Goal: Task Accomplishment & Management: Manage account settings

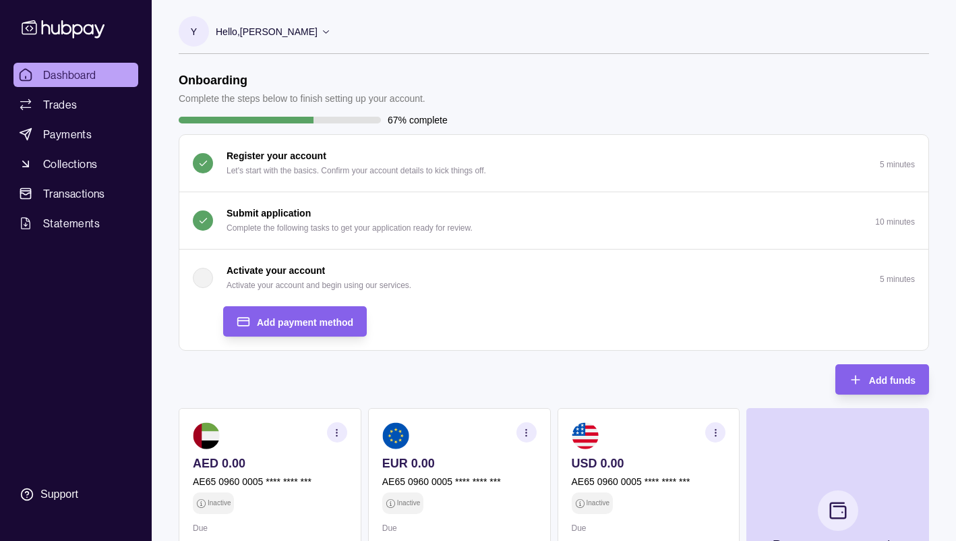
click at [239, 273] on p "Activate your account" at bounding box center [275, 270] width 98 height 15
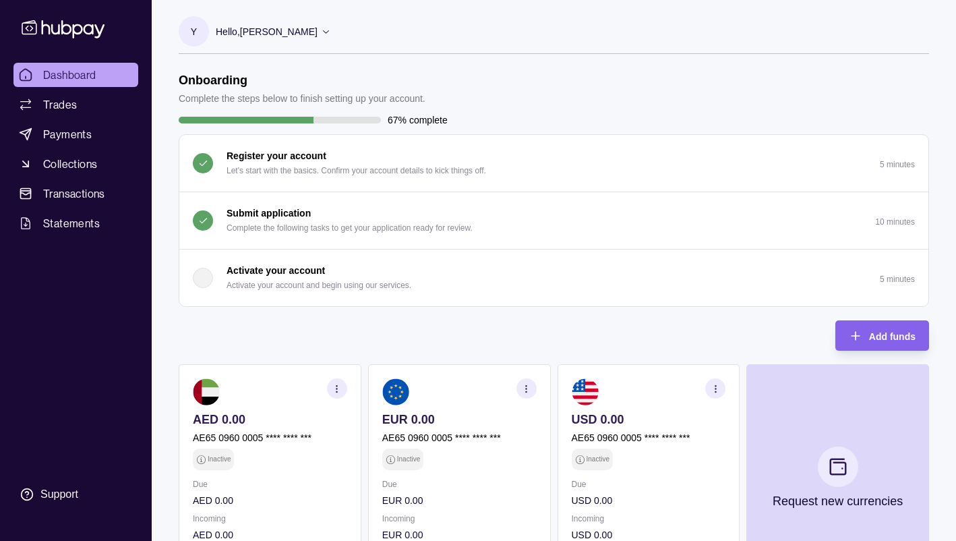
click at [239, 273] on p "Activate your account" at bounding box center [275, 270] width 98 height 15
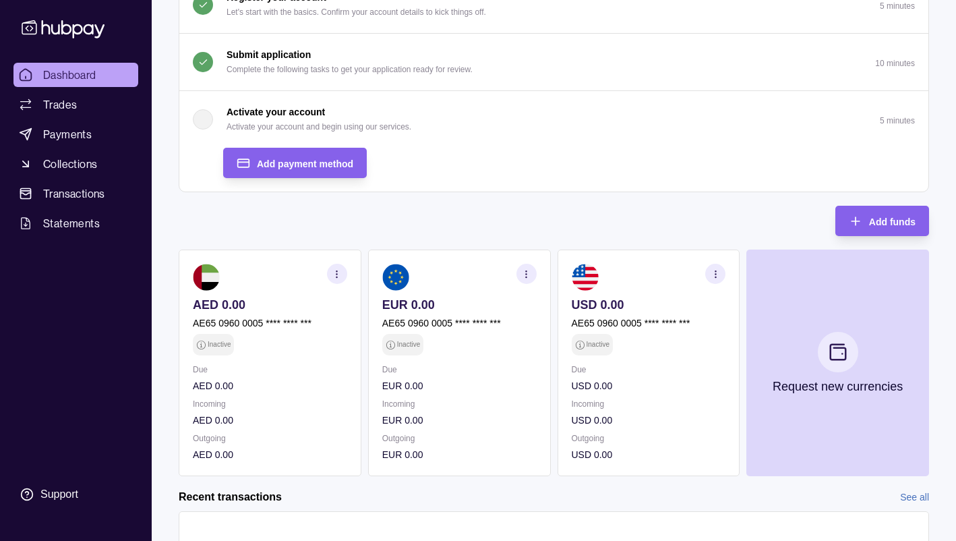
scroll to position [156, 0]
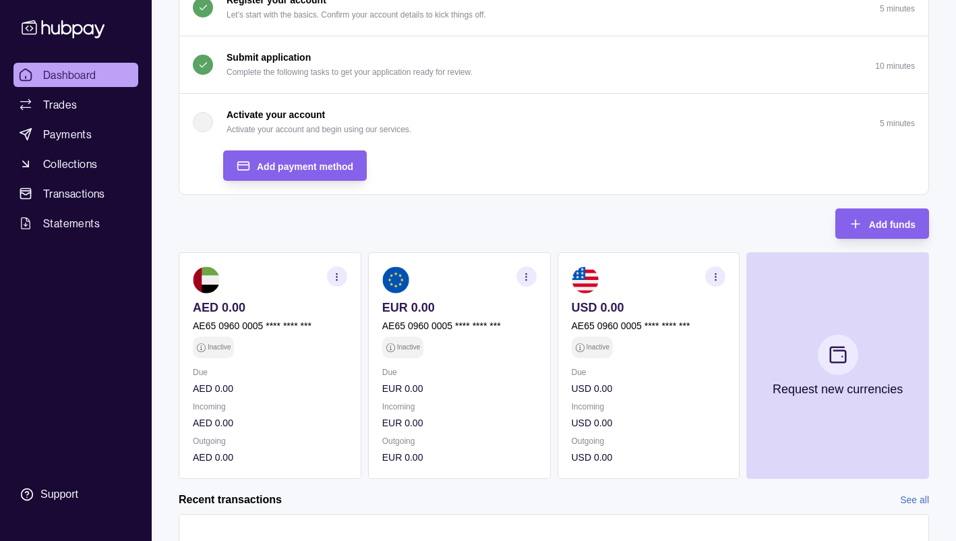
click at [336, 281] on icon "button" at bounding box center [337, 277] width 10 height 10
click at [278, 307] on link "View account details" at bounding box center [259, 310] width 86 height 15
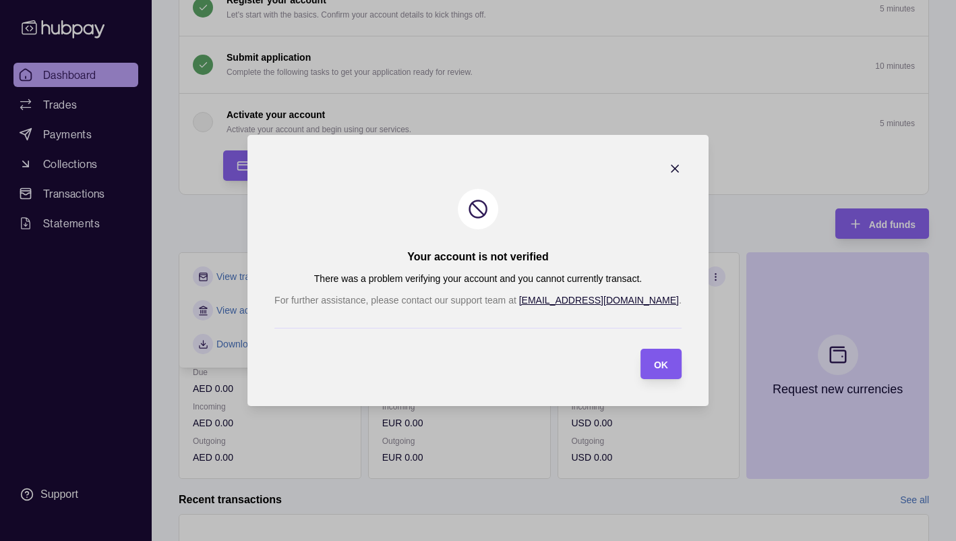
click at [634, 352] on div "OK" at bounding box center [651, 363] width 34 height 30
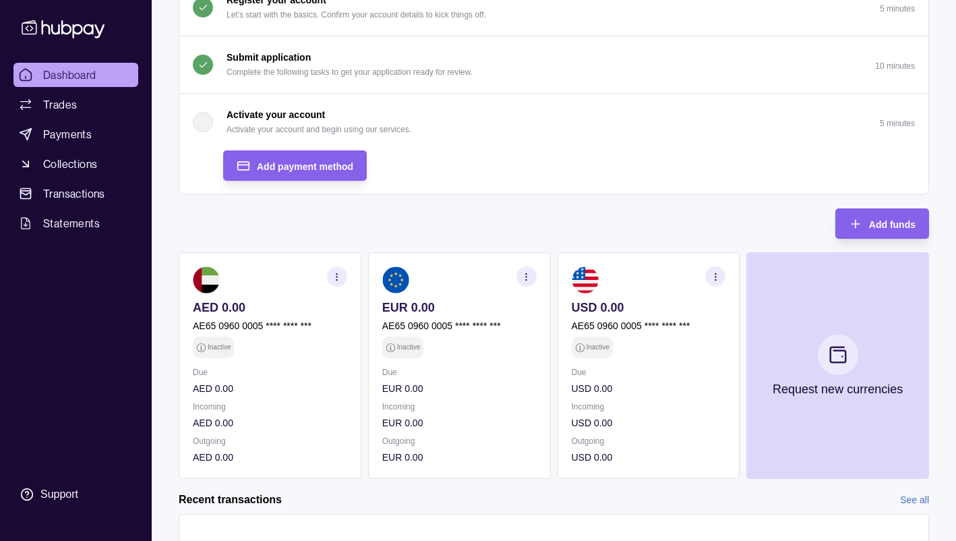
click at [714, 277] on icon "button" at bounding box center [715, 277] width 10 height 10
click at [632, 311] on link "View account details" at bounding box center [638, 310] width 86 height 15
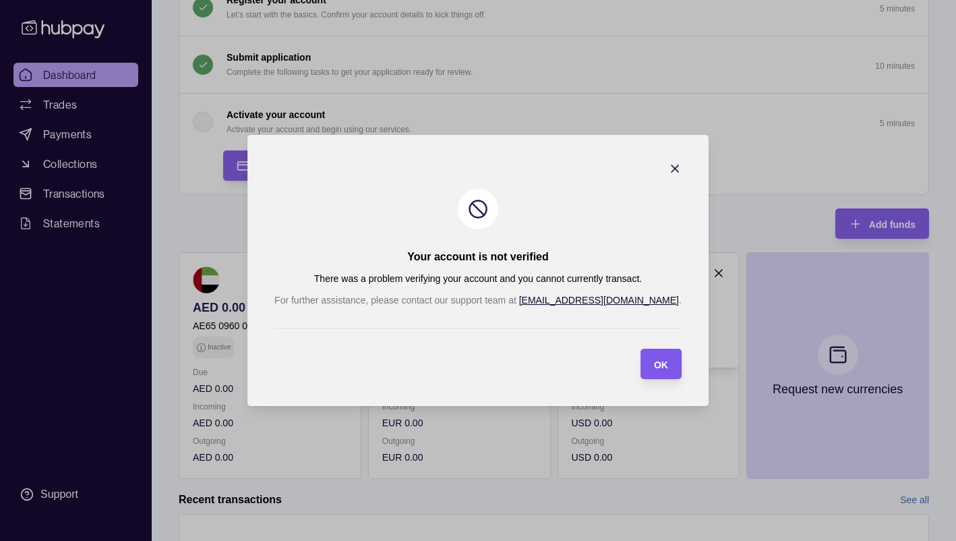
click at [634, 372] on div "OK" at bounding box center [651, 363] width 34 height 30
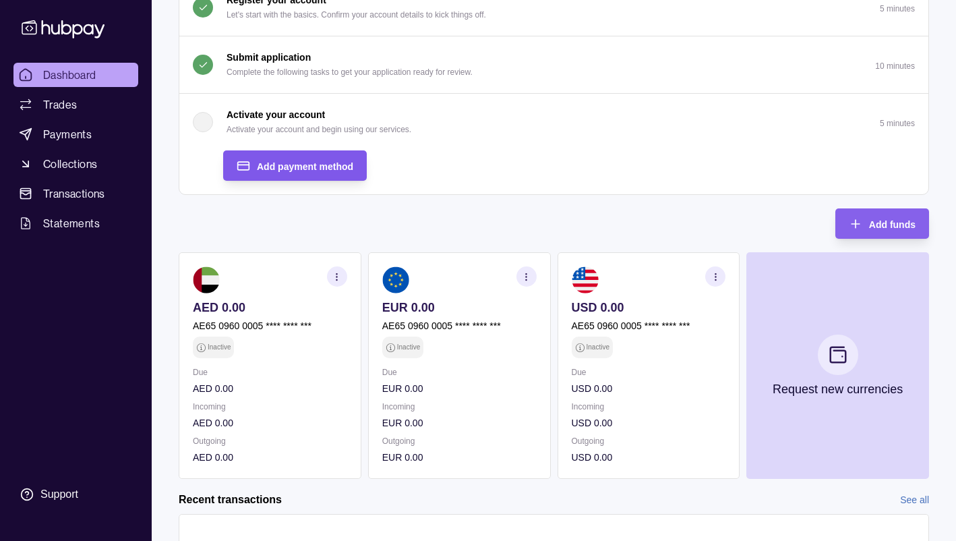
click at [299, 156] on div "Add payment method" at bounding box center [284, 165] width 137 height 30
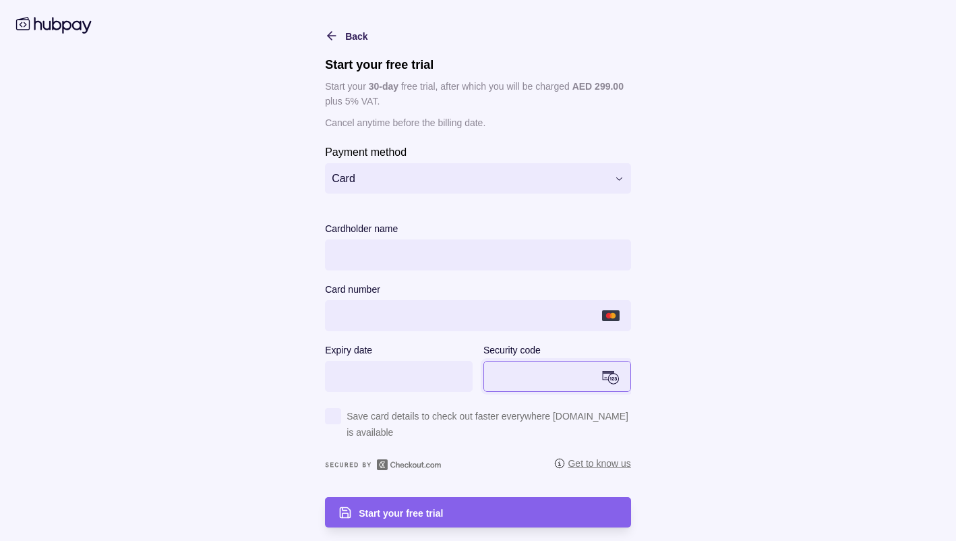
scroll to position [13, 0]
click at [447, 508] on div "Start your free trial" at bounding box center [488, 512] width 259 height 16
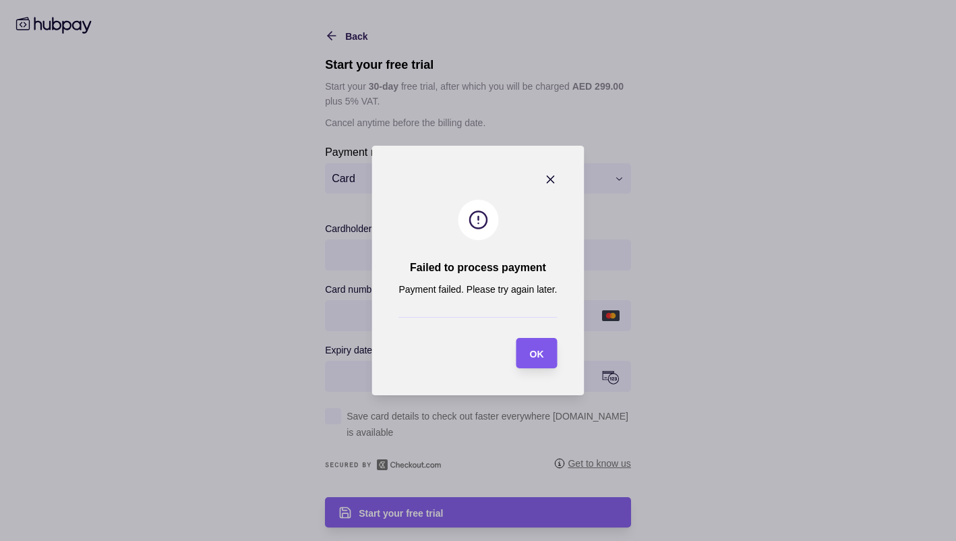
click at [530, 345] on div "OK" at bounding box center [537, 353] width 14 height 16
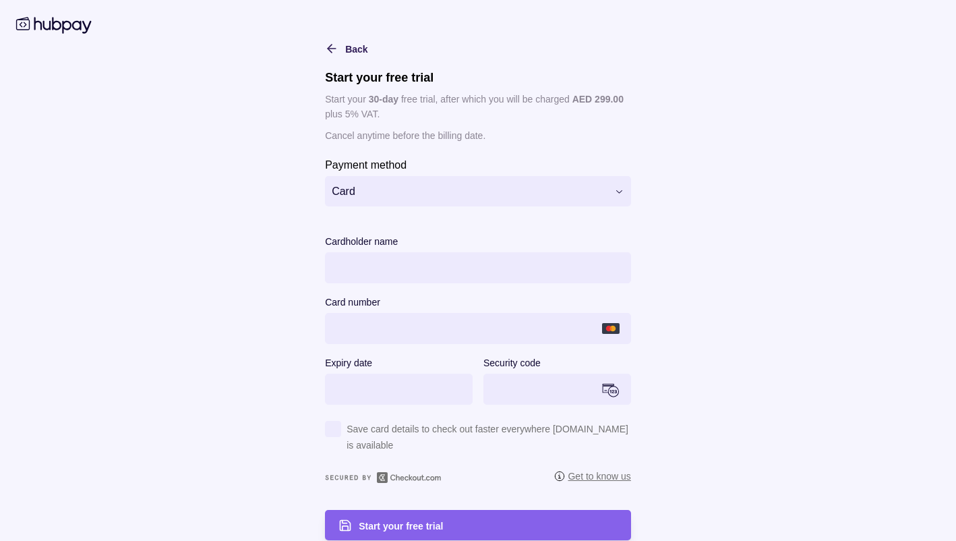
scroll to position [0, 0]
click at [503, 185] on html "Dashboard Trades Payments Collections Transactions Statements Support Y Hello, …" at bounding box center [478, 248] width 956 height 809
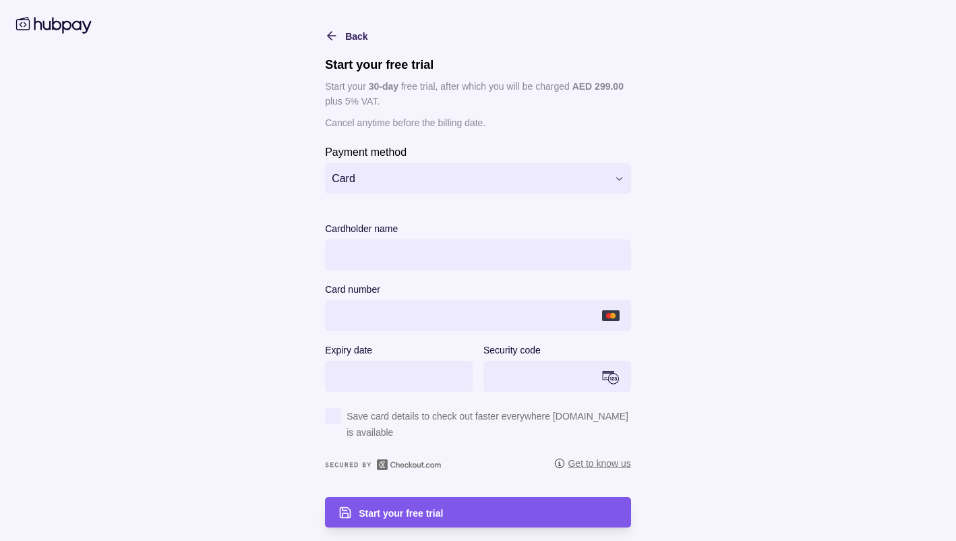
scroll to position [13, 0]
click at [444, 518] on div "Start your free trial" at bounding box center [488, 512] width 259 height 16
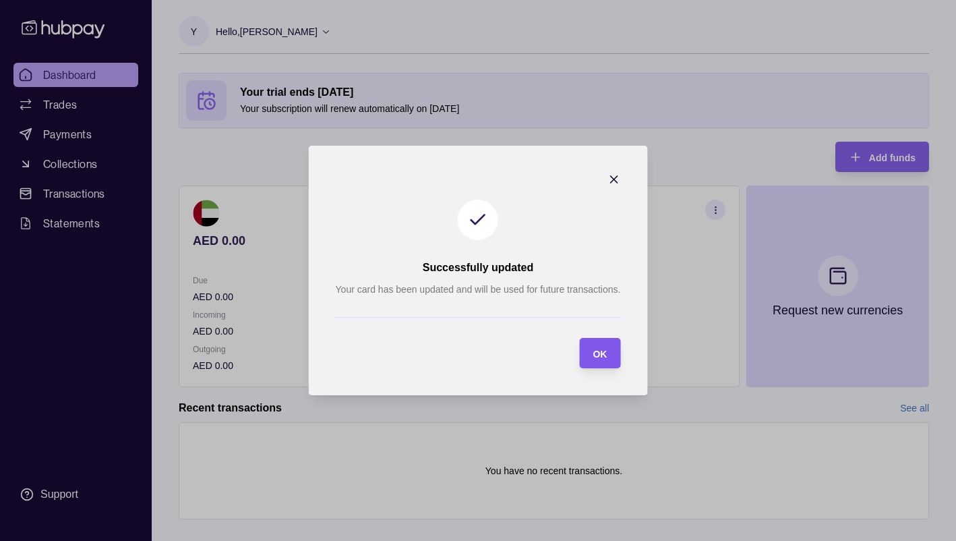
click at [605, 364] on div "OK" at bounding box center [589, 353] width 34 height 30
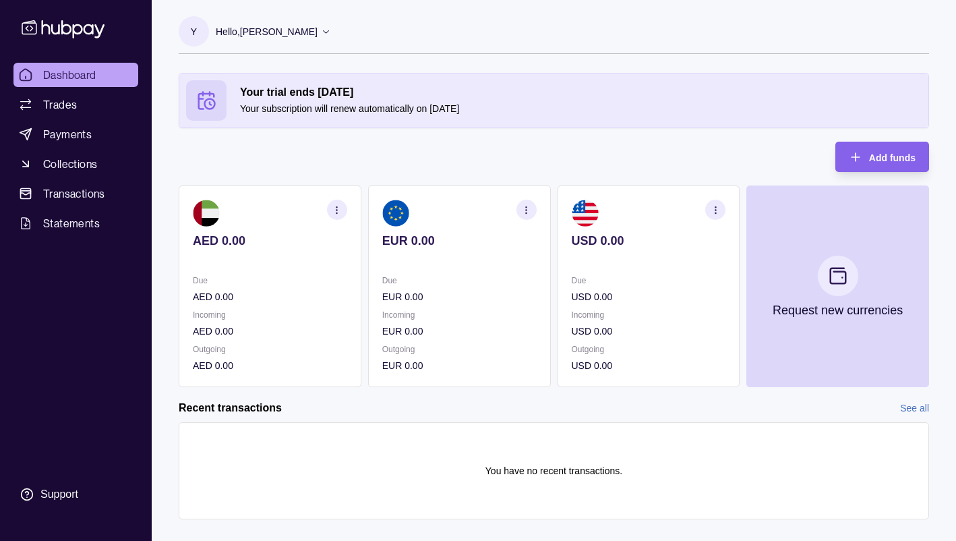
click at [339, 210] on icon "button" at bounding box center [337, 210] width 10 height 10
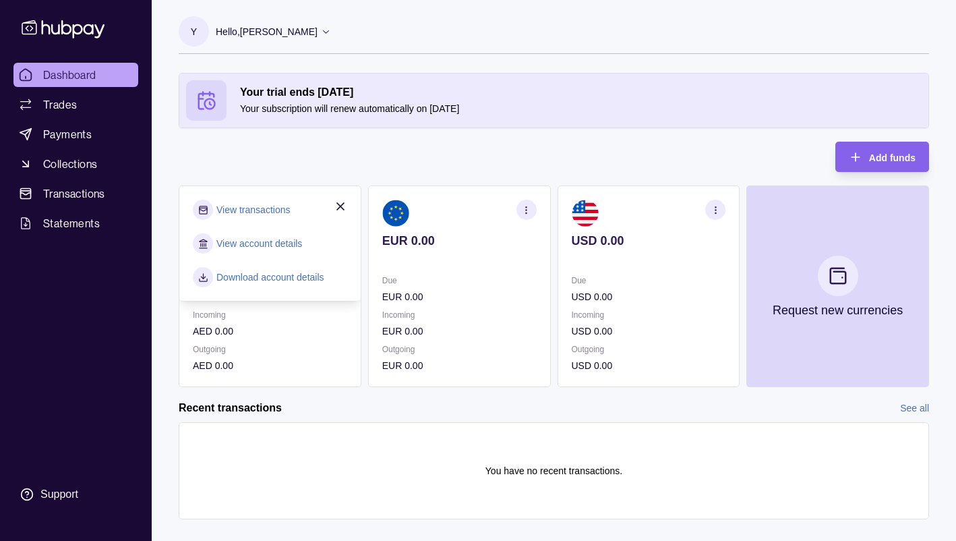
click at [285, 241] on link "View account details" at bounding box center [259, 243] width 86 height 15
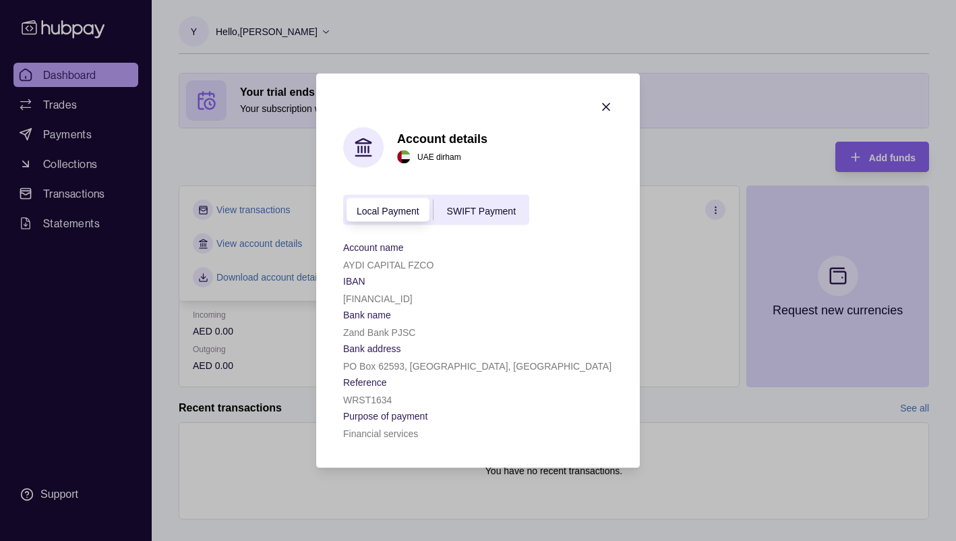
drag, startPoint x: 493, startPoint y: 298, endPoint x: 335, endPoint y: 297, distance: 157.7
click at [335, 297] on section "Account details UAE dirham Local Payment SWIFT Payment Account name AYDI CAPITA…" at bounding box center [478, 270] width 324 height 394
copy p "AE940960000536060002746"
click at [607, 104] on icon "button" at bounding box center [605, 106] width 13 height 13
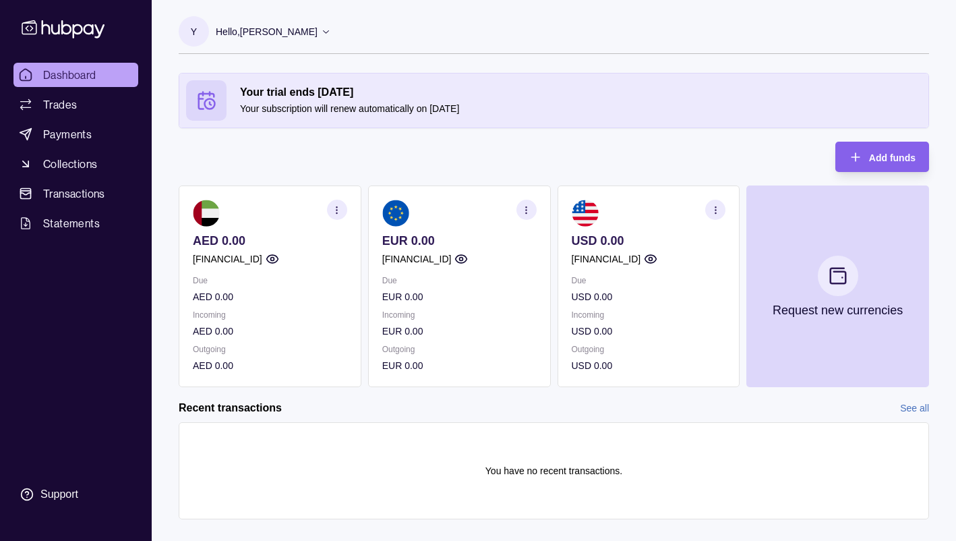
click at [340, 211] on icon "button" at bounding box center [337, 210] width 10 height 10
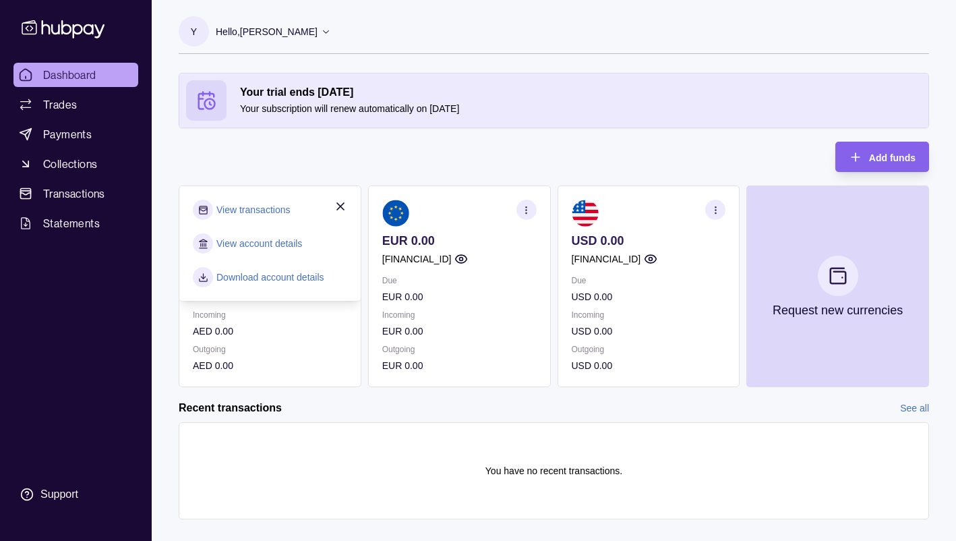
click at [281, 239] on link "View account details" at bounding box center [259, 243] width 86 height 15
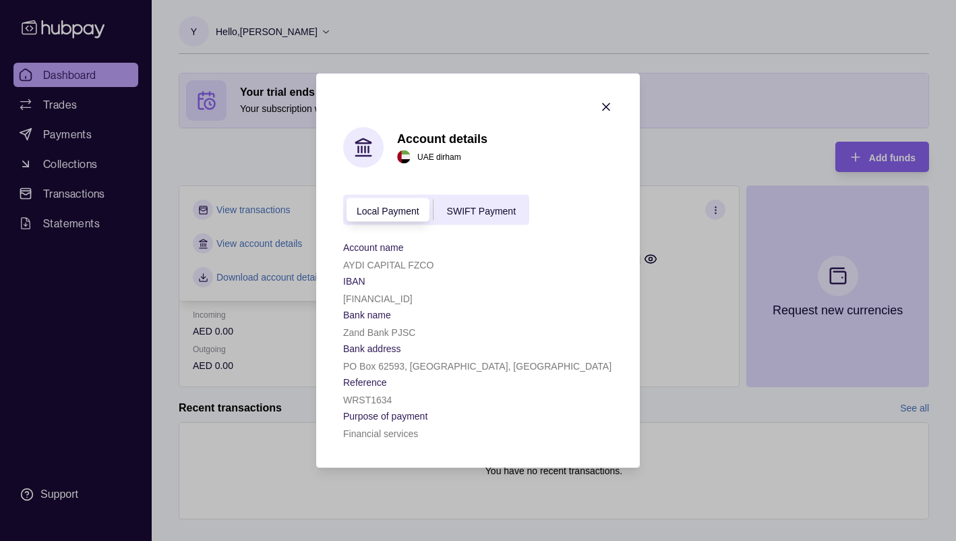
click at [603, 106] on icon "button" at bounding box center [605, 106] width 13 height 13
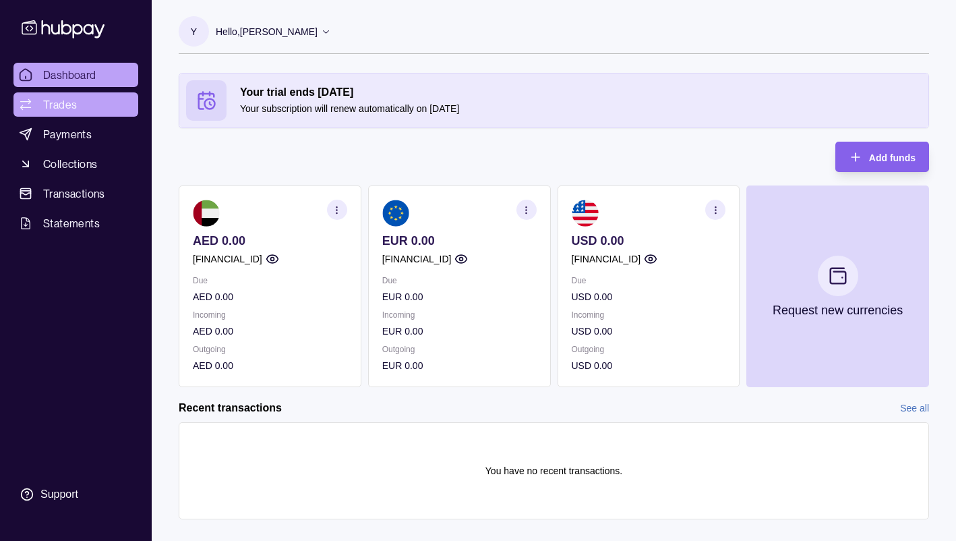
click at [88, 109] on link "Trades" at bounding box center [75, 104] width 125 height 24
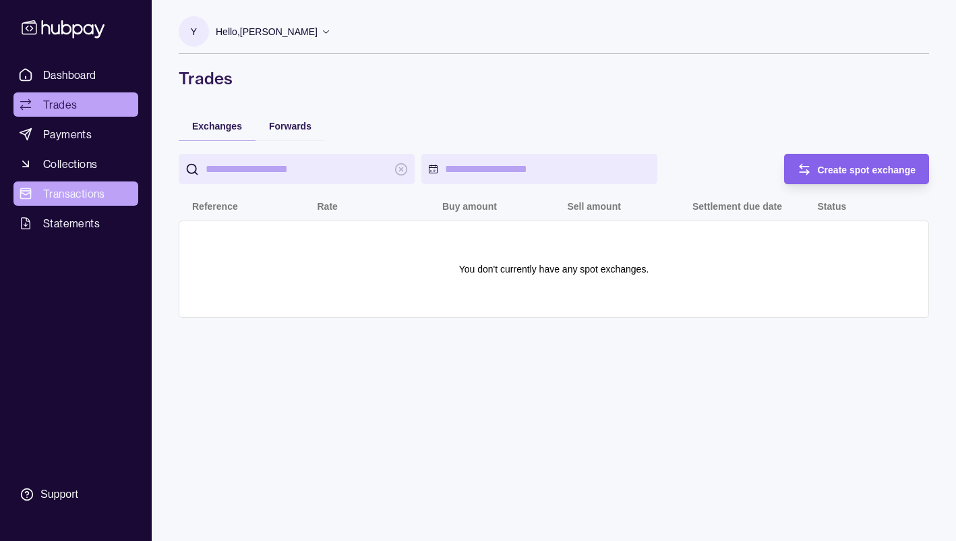
click at [86, 191] on span "Transactions" at bounding box center [74, 193] width 62 height 16
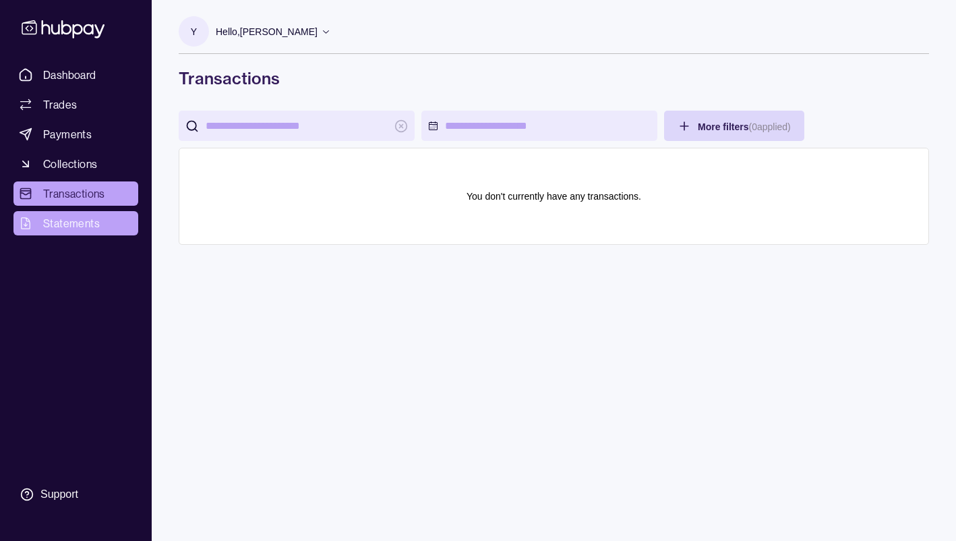
click at [78, 225] on span "Statements" at bounding box center [71, 223] width 57 height 16
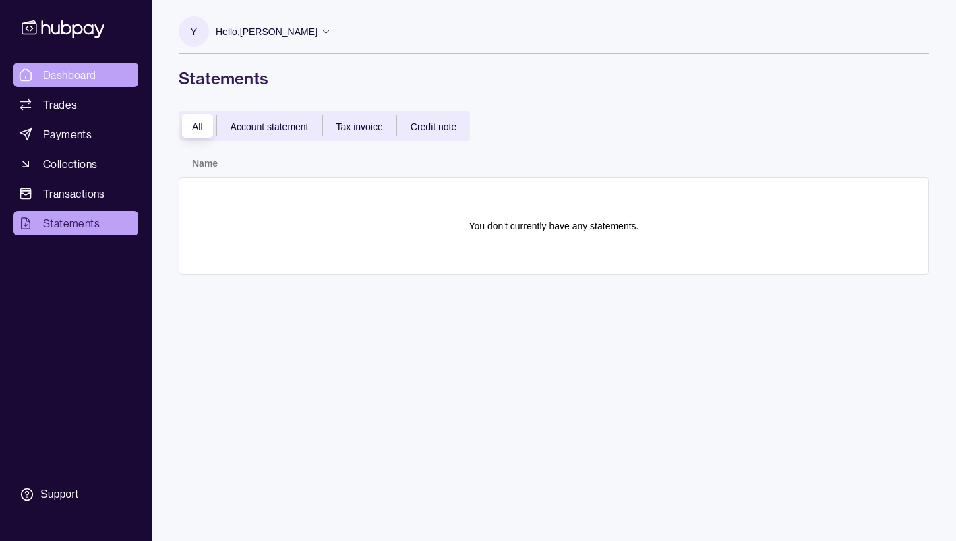
click at [104, 71] on link "Dashboard" at bounding box center [75, 75] width 125 height 24
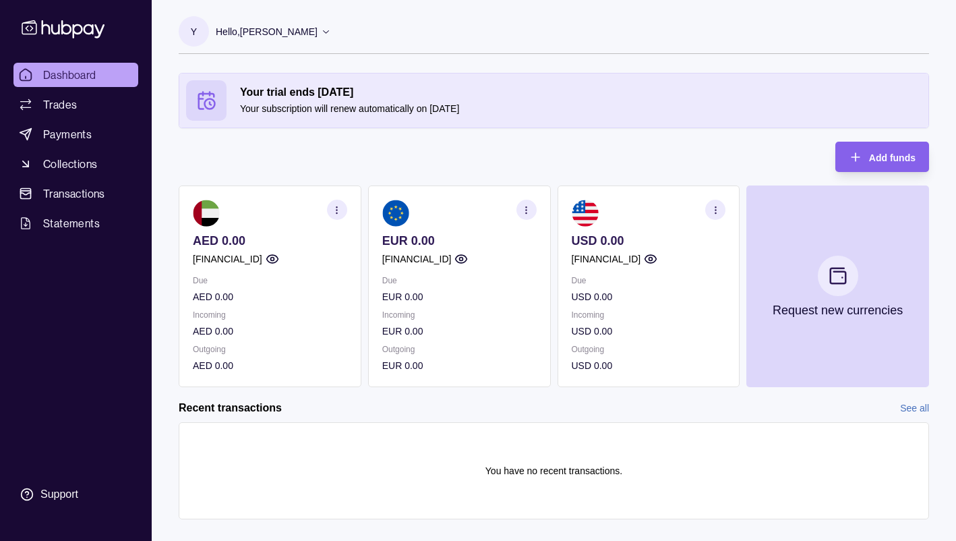
click at [339, 211] on icon "button" at bounding box center [337, 210] width 10 height 10
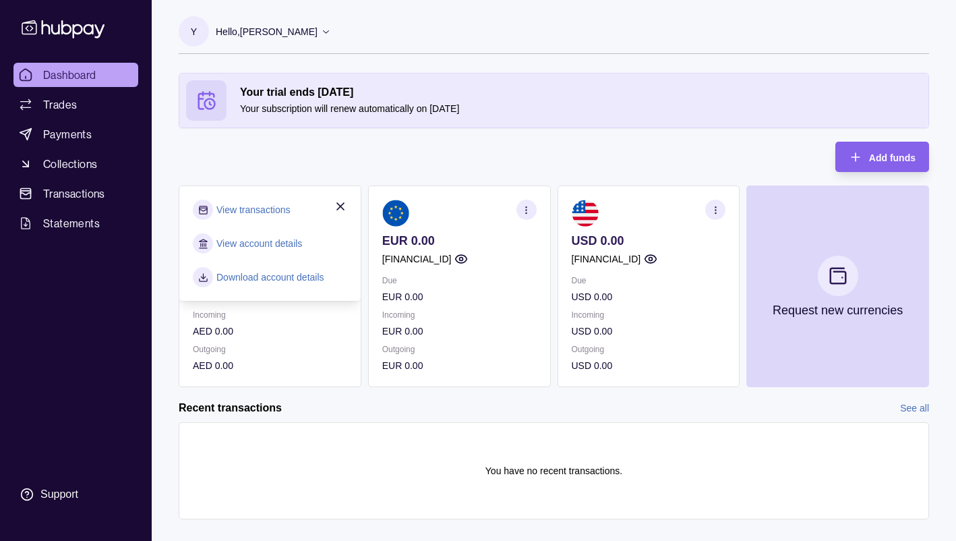
click at [279, 239] on link "View account details" at bounding box center [259, 243] width 86 height 15
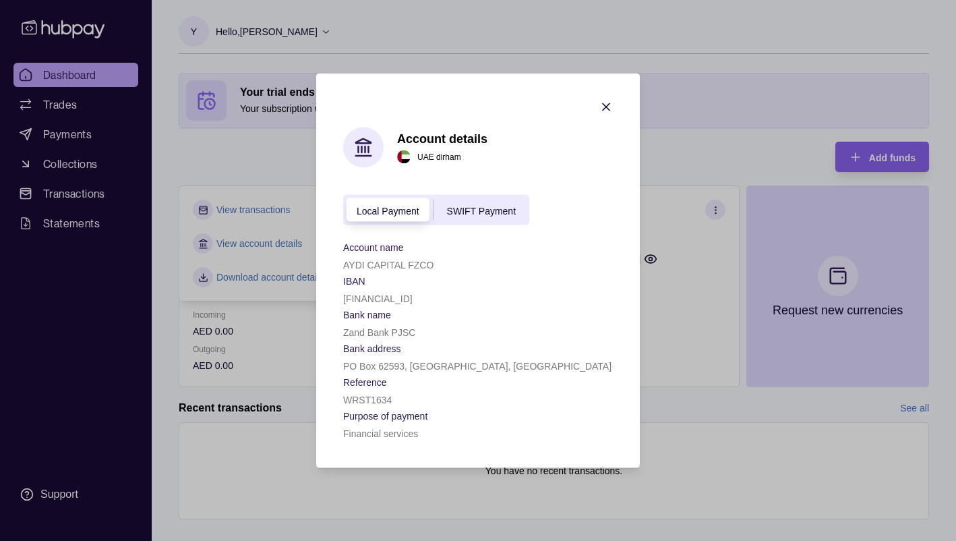
click at [494, 213] on span "SWIFT Payment" at bounding box center [481, 210] width 69 height 11
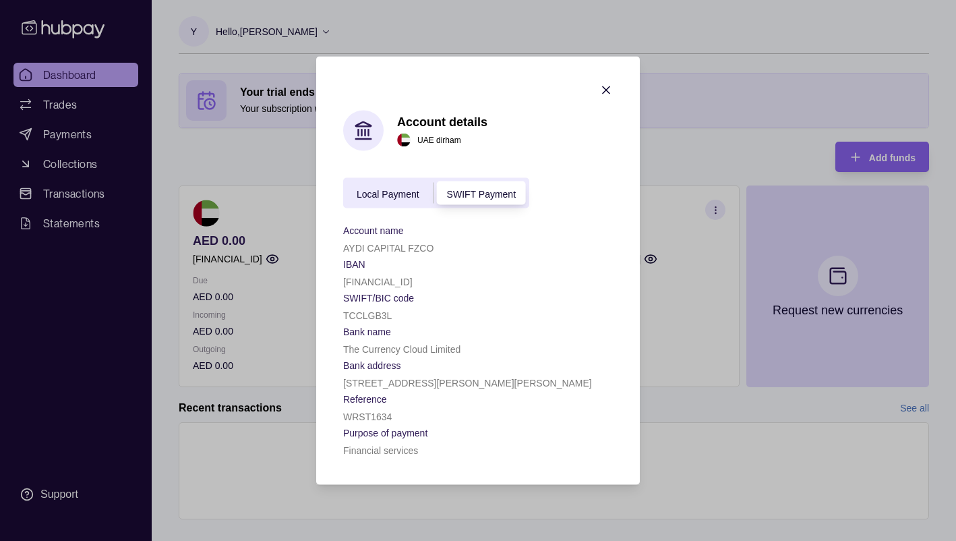
click at [405, 189] on span "Local Payment" at bounding box center [388, 193] width 63 height 11
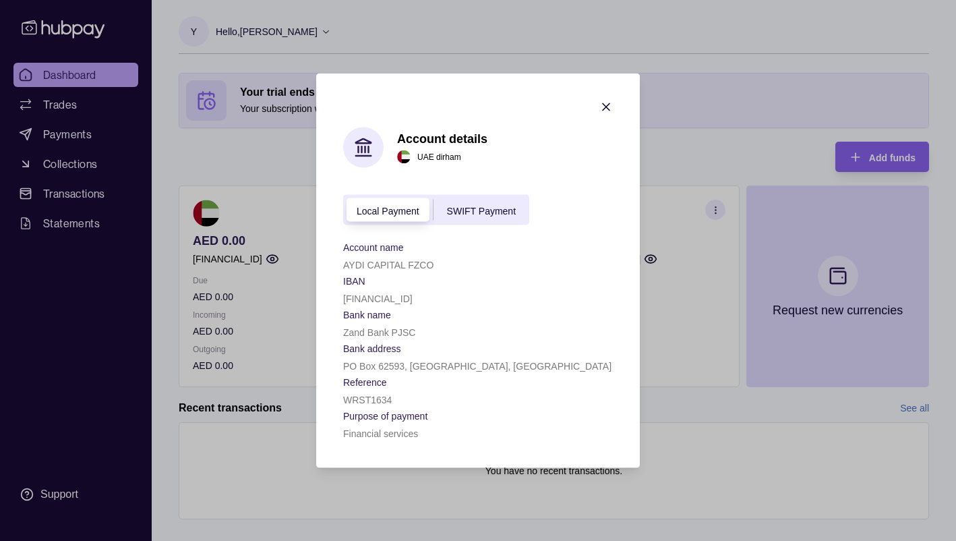
click at [470, 218] on div "Local Payment SWIFT Payment" at bounding box center [436, 210] width 186 height 30
click at [472, 210] on span "SWIFT Payment" at bounding box center [481, 210] width 69 height 11
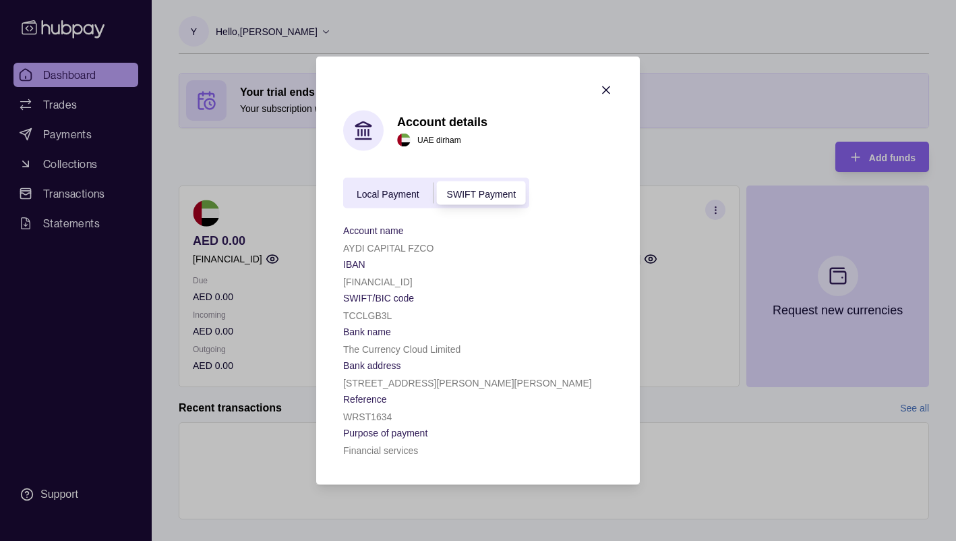
click at [609, 92] on icon "button" at bounding box center [605, 90] width 13 height 13
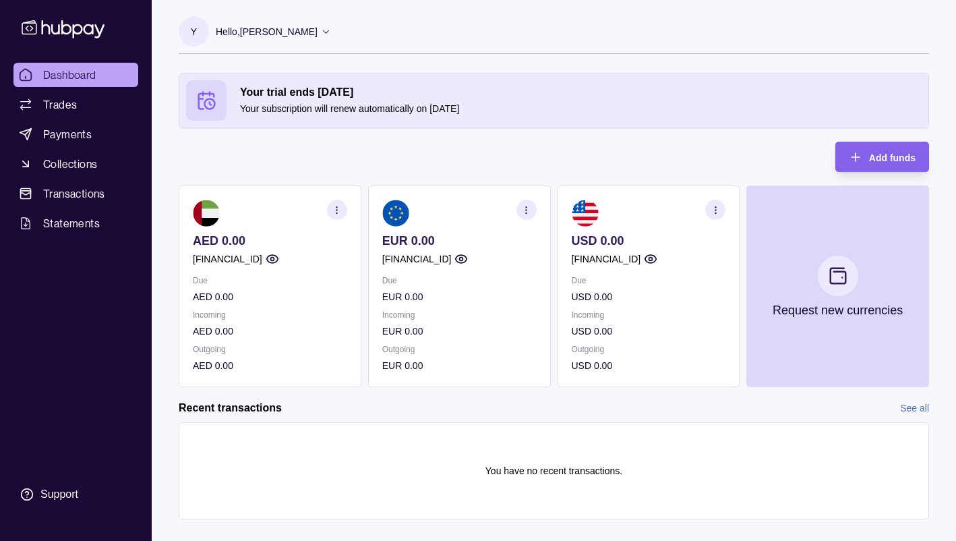
click at [527, 206] on icon "button" at bounding box center [526, 210] width 10 height 10
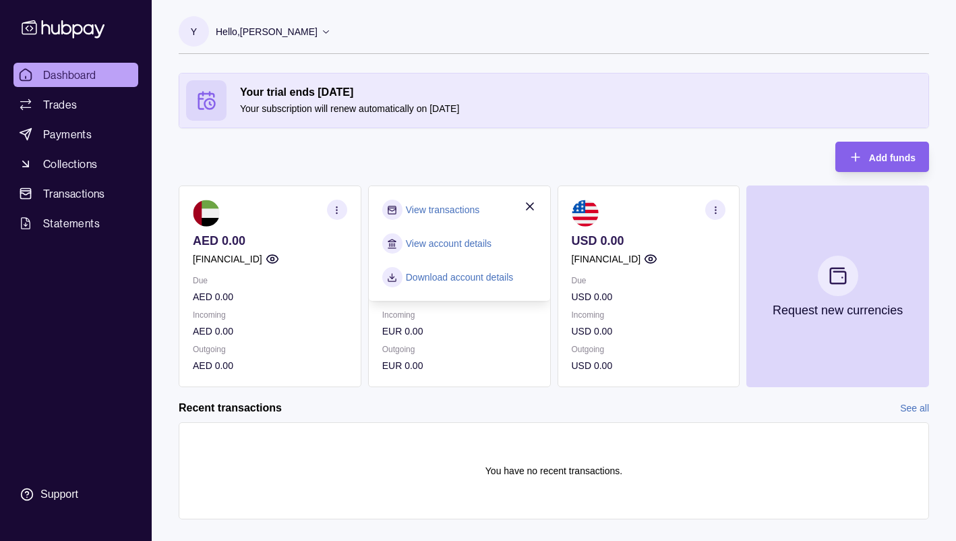
click at [717, 209] on icon "button" at bounding box center [715, 210] width 10 height 10
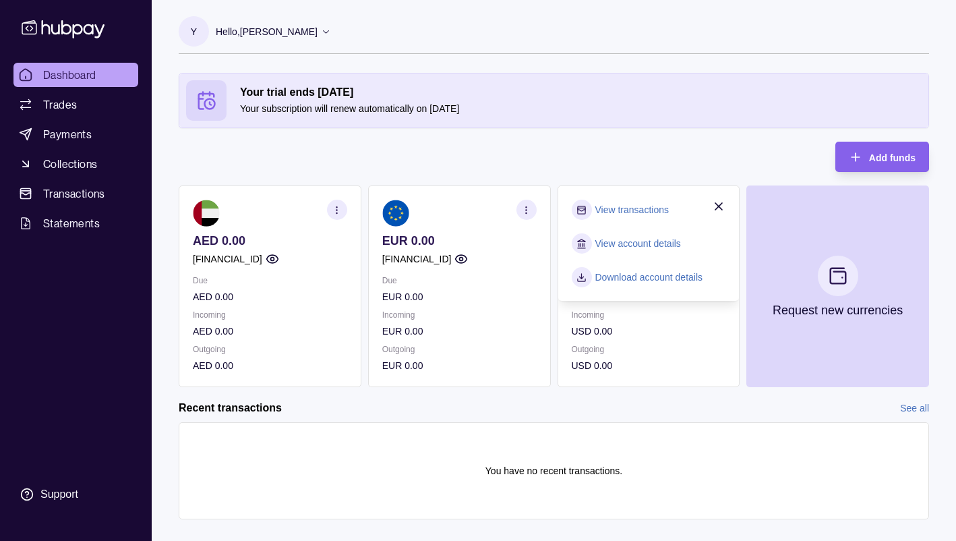
click at [658, 243] on link "View account details" at bounding box center [638, 243] width 86 height 15
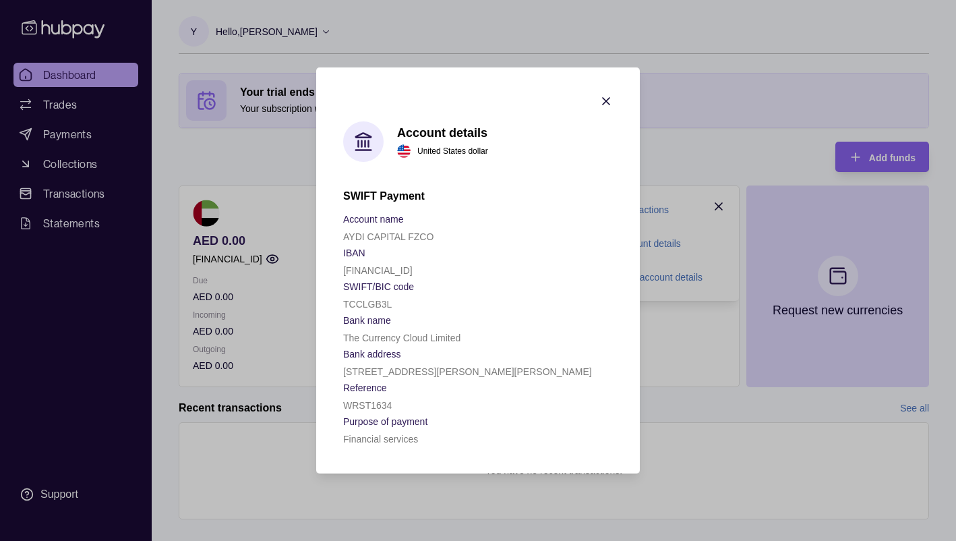
click at [605, 100] on icon "button" at bounding box center [606, 101] width 7 height 7
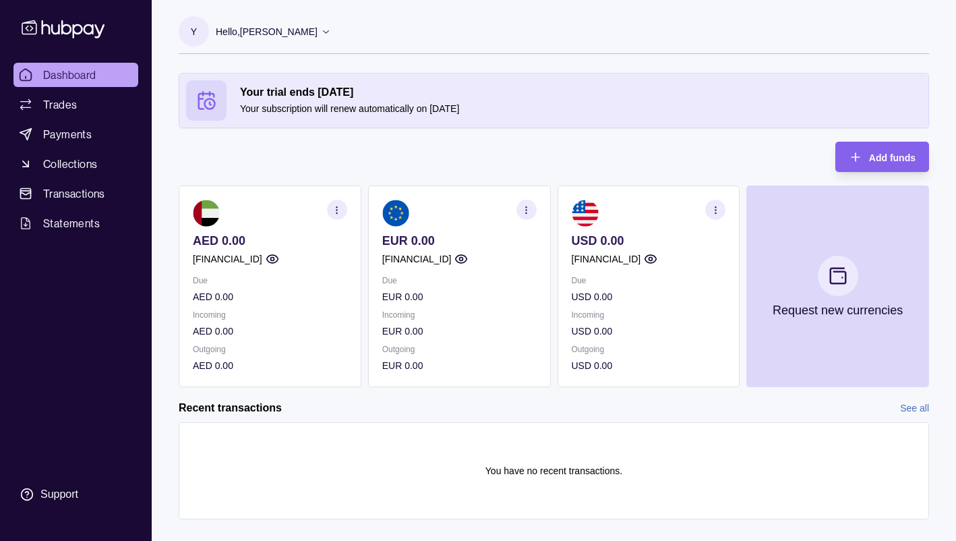
click at [579, 153] on div "Your trial ends in 30 days Your subscription will renew automatically on 02 Oct…" at bounding box center [554, 230] width 750 height 314
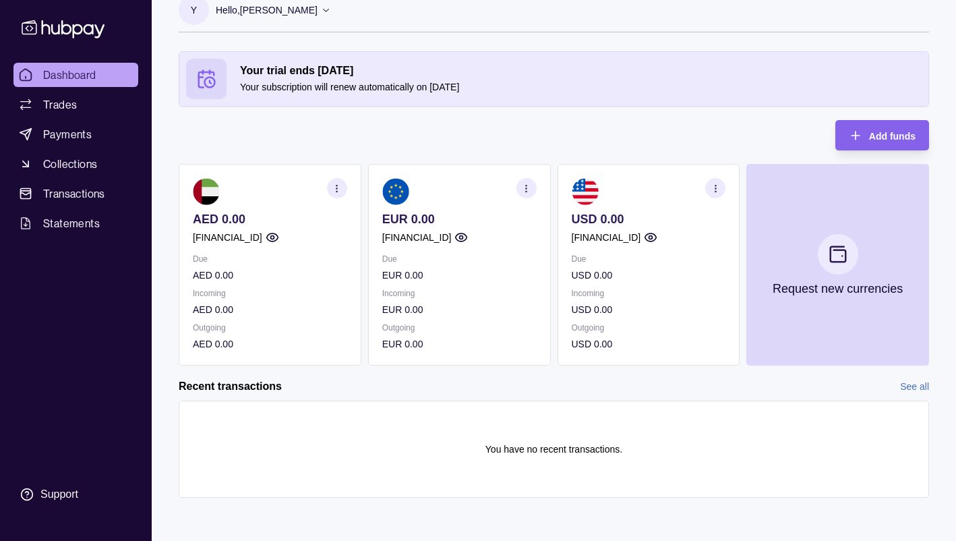
scroll to position [22, 0]
